Goal: Task Accomplishment & Management: Manage account settings

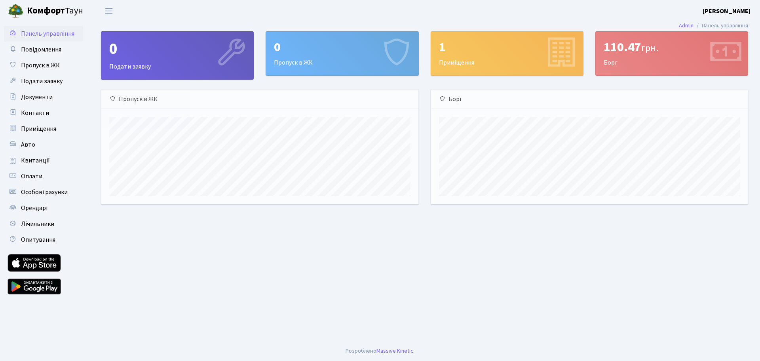
scroll to position [114, 317]
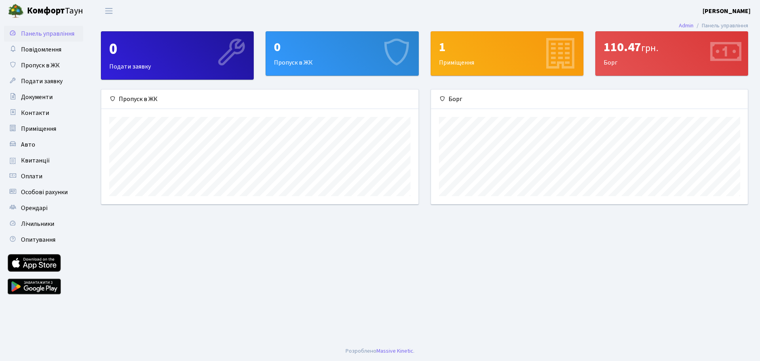
scroll to position [114, 317]
click at [720, 10] on b "[PERSON_NAME]" at bounding box center [727, 11] width 48 height 9
click at [713, 44] on link "Вийти" at bounding box center [710, 43] width 79 height 12
click at [733, 11] on b "[PERSON_NAME]" at bounding box center [727, 11] width 48 height 9
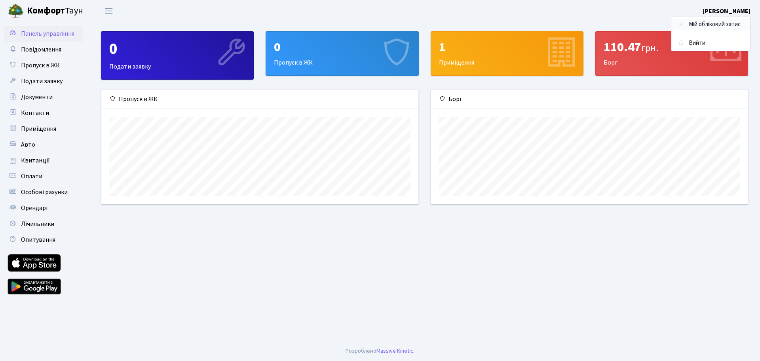
click at [696, 25] on link "Мій обліковий запис" at bounding box center [710, 25] width 79 height 12
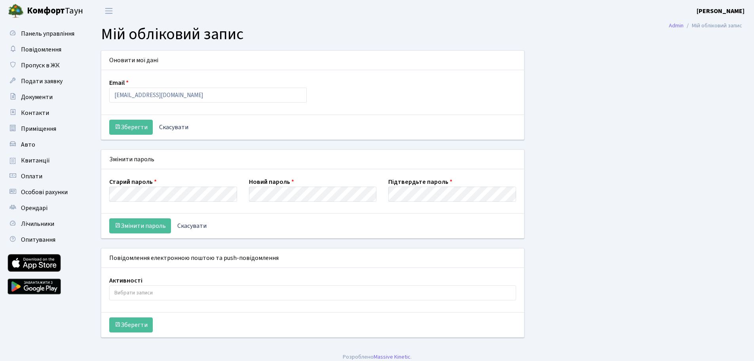
select select
click at [723, 8] on b "[PERSON_NAME]" at bounding box center [721, 11] width 48 height 9
click at [52, 35] on span "Панель управління" at bounding box center [47, 33] width 53 height 9
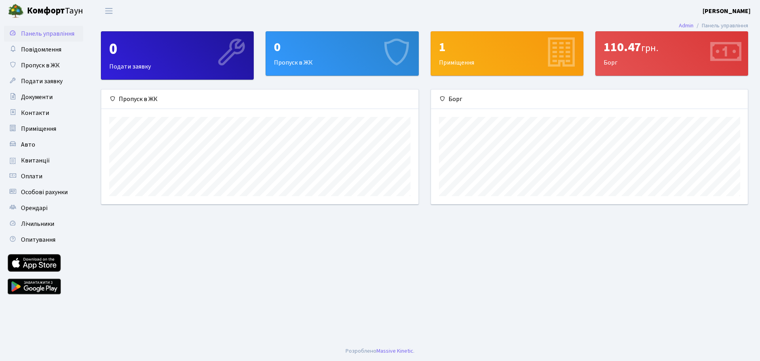
scroll to position [114, 317]
click at [726, 11] on b "[PERSON_NAME]" at bounding box center [727, 11] width 48 height 9
click at [704, 43] on link "Вийти" at bounding box center [710, 43] width 79 height 12
